Goal: Complete application form

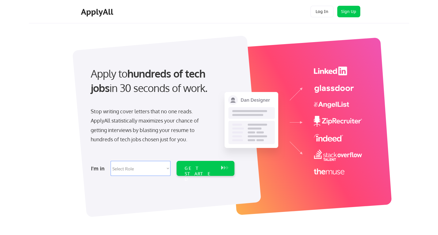
click at [163, 163] on select "Select Role Software Engineering Product Management Customer Success Sales UI/U…" at bounding box center [141, 168] width 60 height 15
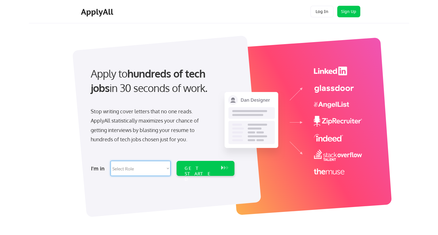
click at [164, 163] on select "Select Role Software Engineering Product Management Customer Success Sales UI/U…" at bounding box center [141, 168] width 60 height 15
click at [164, 162] on select "Select Role Software Engineering Product Management Customer Success Sales UI/U…" at bounding box center [141, 168] width 60 height 15
select select ""technical_project_program_mgmt""
click at [111, 161] on select "Select Role Software Engineering Product Management Customer Success Sales UI/U…" at bounding box center [141, 168] width 60 height 15
drag, startPoint x: 181, startPoint y: 100, endPoint x: 151, endPoint y: 113, distance: 33.1
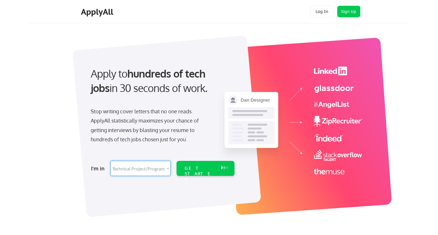
click at [149, 112] on div "Stop writing cover letters that no one reads. ApplyAll statistically maximizes …" at bounding box center [150, 125] width 118 height 37
select select ""technical_project_program_mgmt""
click at [197, 164] on div "GET STARTED" at bounding box center [200, 168] width 37 height 15
